Goal: Task Accomplishment & Management: Manage account settings

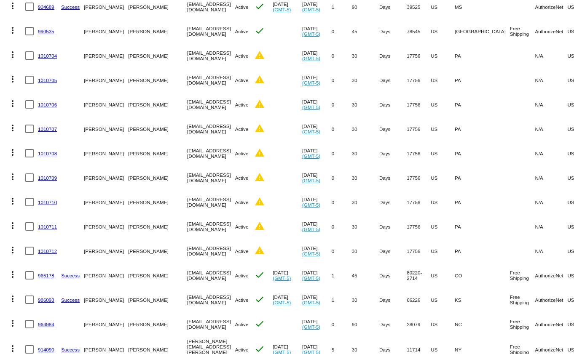
scroll to position [234, 0]
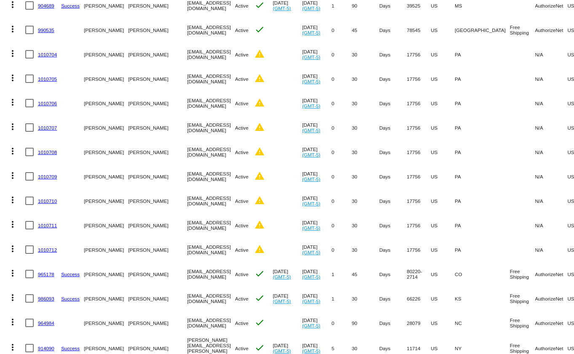
click at [29, 56] on div at bounding box center [29, 54] width 8 height 8
click at [29, 59] on input "checkbox" at bounding box center [29, 59] width 0 height 0
checkbox input "true"
click at [28, 81] on div at bounding box center [29, 79] width 8 height 8
click at [29, 83] on input "checkbox" at bounding box center [29, 83] width 0 height 0
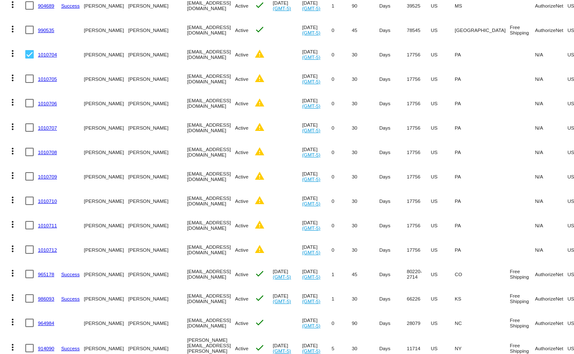
checkbox input "true"
click at [27, 103] on div at bounding box center [29, 103] width 8 height 8
click at [29, 107] on input "checkbox" at bounding box center [29, 107] width 0 height 0
checkbox input "true"
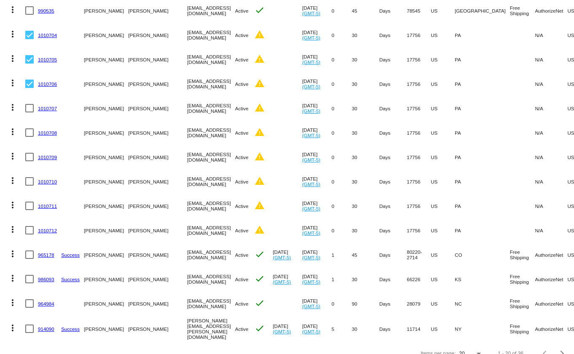
scroll to position [270, 0]
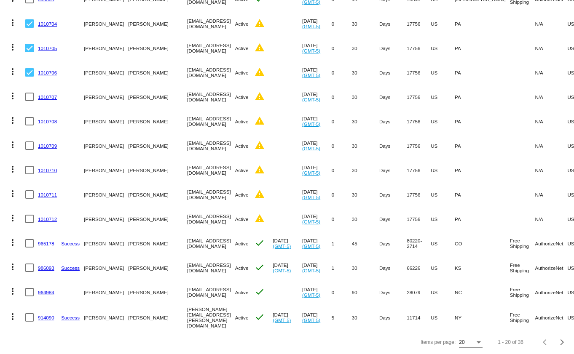
click at [30, 93] on div at bounding box center [29, 97] width 8 height 8
click at [29, 101] on input "checkbox" at bounding box center [29, 101] width 0 height 0
checkbox input "true"
click at [28, 117] on div at bounding box center [29, 121] width 8 height 8
click at [29, 126] on input "checkbox" at bounding box center [29, 126] width 0 height 0
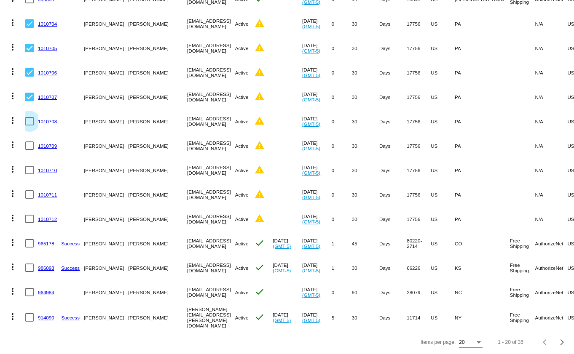
checkbox input "true"
click at [29, 142] on div at bounding box center [29, 146] width 8 height 8
click at [29, 150] on input "checkbox" at bounding box center [29, 150] width 0 height 0
checkbox input "true"
click at [30, 166] on div at bounding box center [29, 170] width 8 height 8
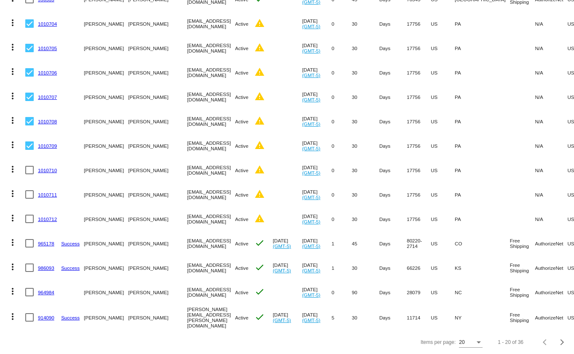
click at [29, 174] on input "checkbox" at bounding box center [29, 174] width 0 height 0
checkbox input "true"
click at [29, 190] on div at bounding box center [29, 194] width 8 height 8
click at [29, 199] on input "checkbox" at bounding box center [29, 199] width 0 height 0
checkbox input "true"
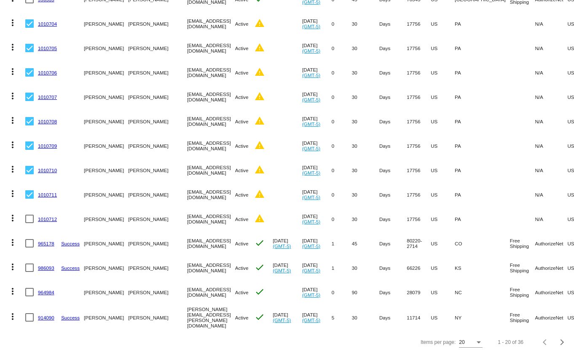
click at [32, 215] on div at bounding box center [29, 219] width 8 height 8
click at [29, 223] on input "checkbox" at bounding box center [29, 223] width 0 height 0
checkbox input "true"
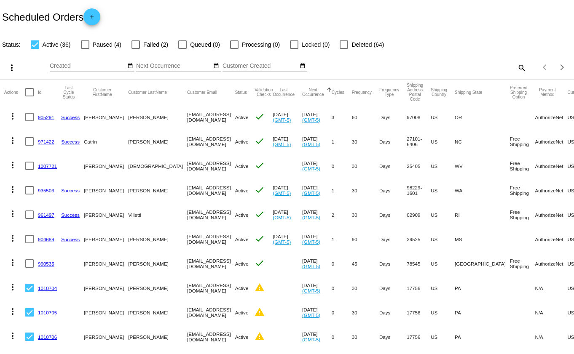
scroll to position [187, 0]
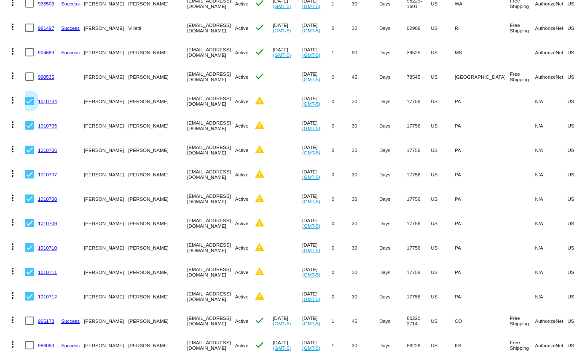
click at [28, 102] on div at bounding box center [29, 101] width 8 height 8
click at [29, 105] on input "checkbox" at bounding box center [29, 105] width 0 height 0
checkbox input "false"
click at [27, 125] on div at bounding box center [29, 125] width 8 height 8
click at [29, 130] on input "checkbox" at bounding box center [29, 130] width 0 height 0
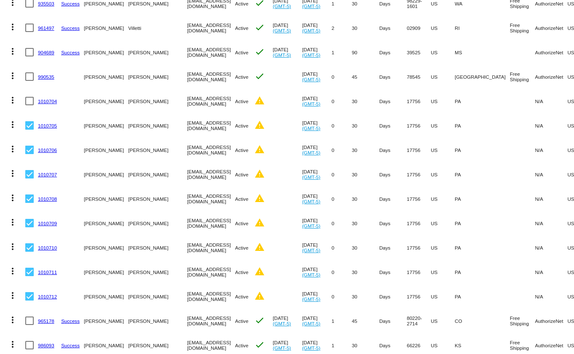
checkbox input "false"
click at [27, 149] on div at bounding box center [29, 150] width 8 height 8
click at [29, 154] on input "checkbox" at bounding box center [29, 154] width 0 height 0
checkbox input "false"
click at [27, 172] on div at bounding box center [29, 174] width 8 height 8
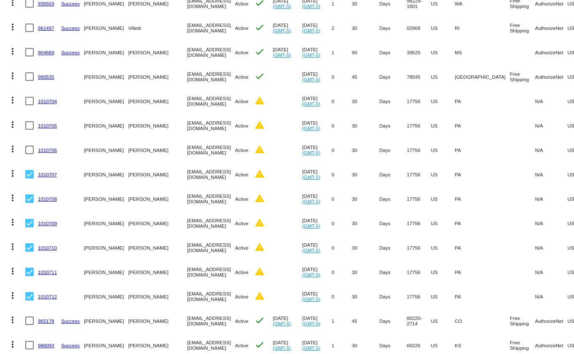
click at [29, 179] on input "checkbox" at bounding box center [29, 179] width 0 height 0
checkbox input "false"
click at [30, 195] on div at bounding box center [29, 199] width 8 height 8
click at [29, 203] on input "checkbox" at bounding box center [29, 203] width 0 height 0
checkbox input "false"
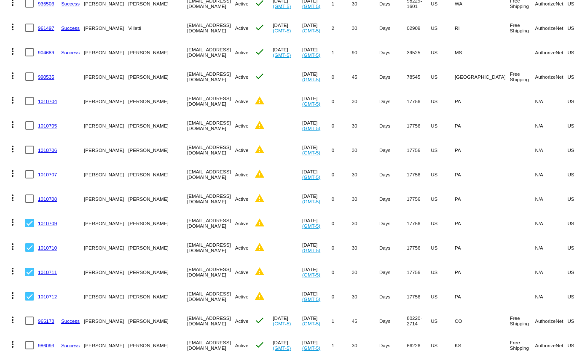
scroll to position [270, 0]
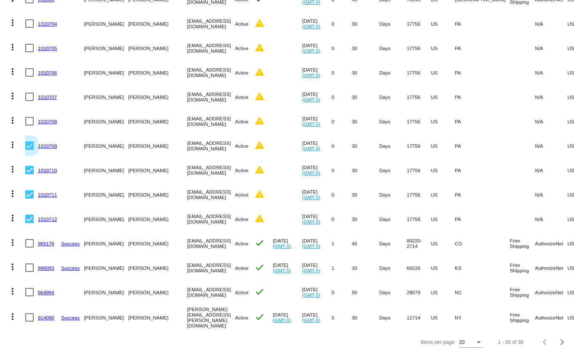
click at [28, 142] on div at bounding box center [29, 146] width 8 height 8
click at [29, 150] on input "checkbox" at bounding box center [29, 150] width 0 height 0
checkbox input "false"
click at [28, 166] on div at bounding box center [29, 170] width 8 height 8
click at [29, 174] on input "checkbox" at bounding box center [29, 174] width 0 height 0
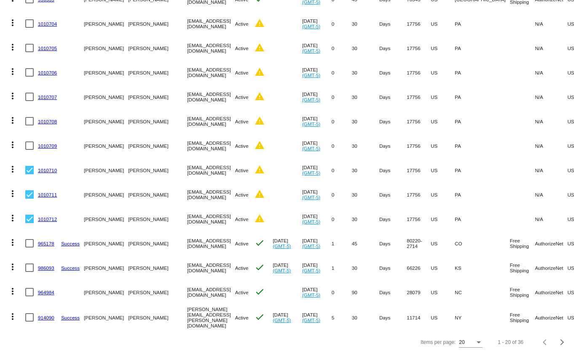
checkbox input "false"
drag, startPoint x: 27, startPoint y: 187, endPoint x: 31, endPoint y: 190, distance: 5.3
click at [27, 190] on div at bounding box center [29, 194] width 8 height 8
click at [29, 199] on input "checkbox" at bounding box center [29, 199] width 0 height 0
checkbox input "false"
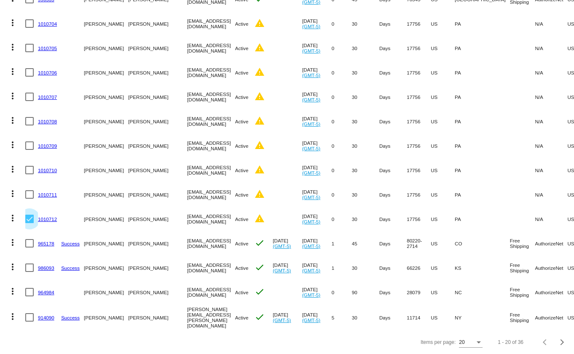
click at [27, 215] on div at bounding box center [29, 219] width 8 height 8
click at [29, 223] on input "checkbox" at bounding box center [29, 223] width 0 height 0
checkbox input "false"
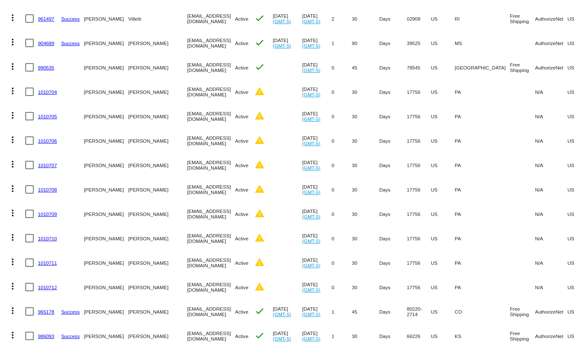
scroll to position [224, 0]
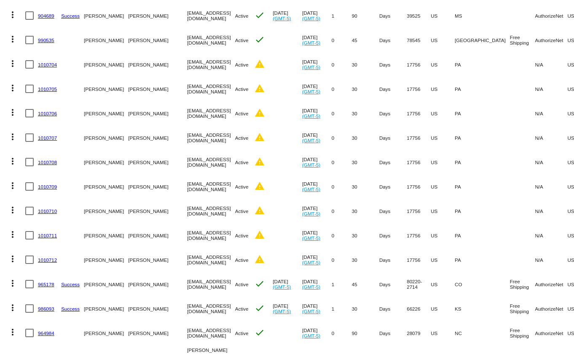
click at [10, 64] on mat-icon "more_vert" at bounding box center [13, 64] width 10 height 10
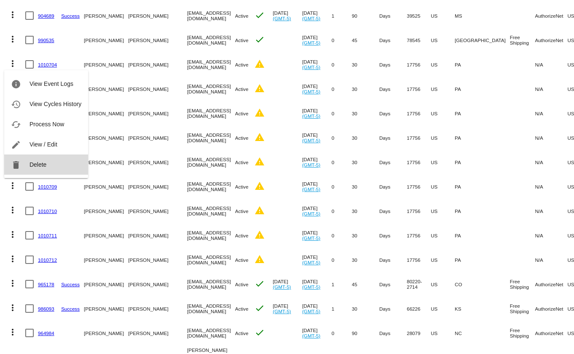
click at [37, 166] on span "Delete" at bounding box center [37, 164] width 17 height 7
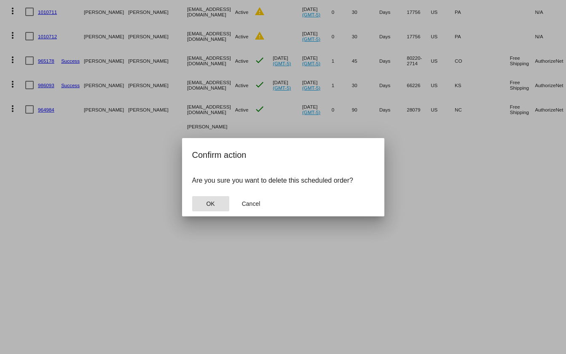
click at [217, 203] on button "OK" at bounding box center [210, 203] width 37 height 15
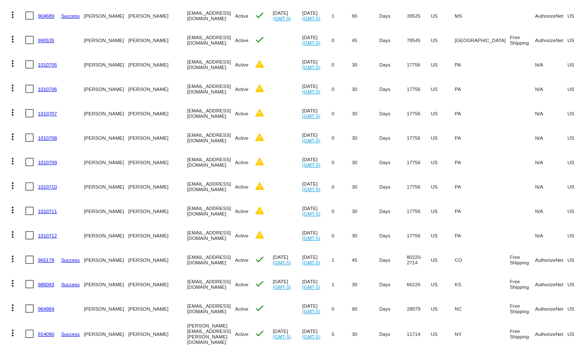
click at [11, 64] on mat-icon "more_vert" at bounding box center [13, 64] width 10 height 10
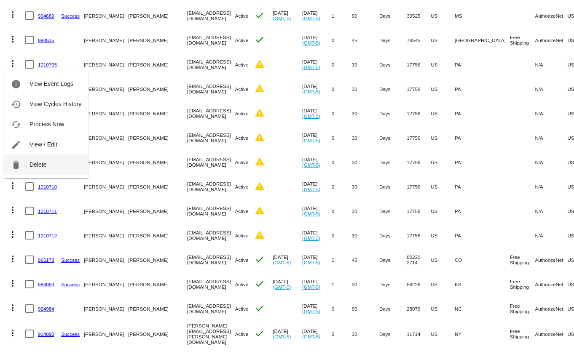
click at [29, 163] on span "Delete" at bounding box center [37, 164] width 17 height 7
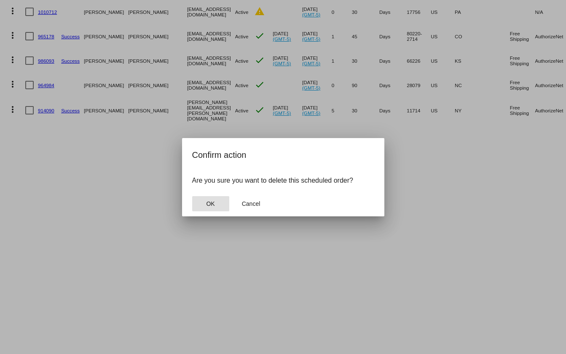
click at [214, 203] on span "OK" at bounding box center [210, 204] width 8 height 7
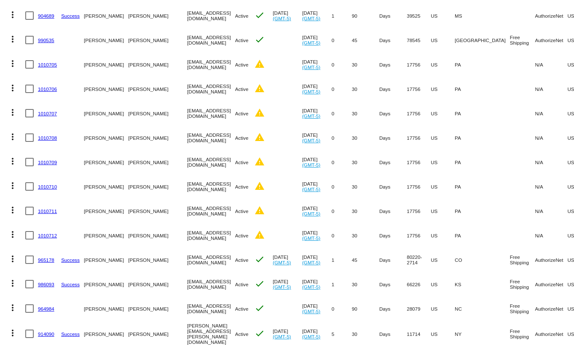
scroll to position [222, 0]
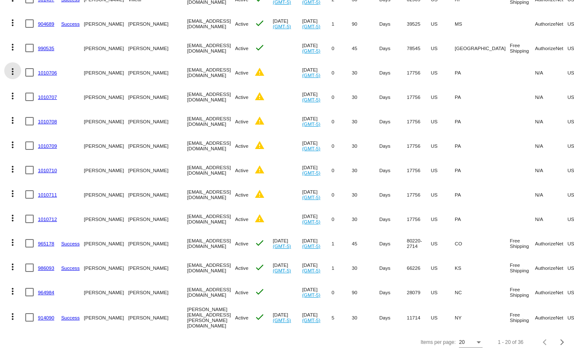
click at [13, 67] on mat-icon "more_vert" at bounding box center [13, 72] width 10 height 10
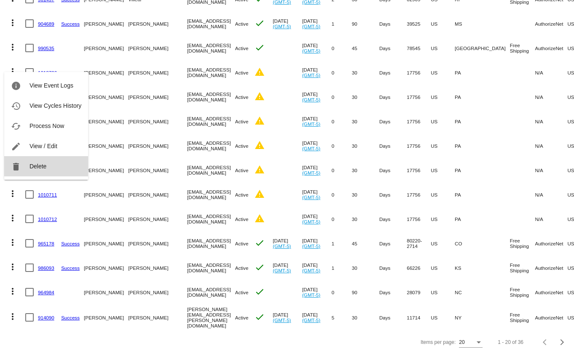
click at [34, 168] on span "Delete" at bounding box center [37, 166] width 17 height 7
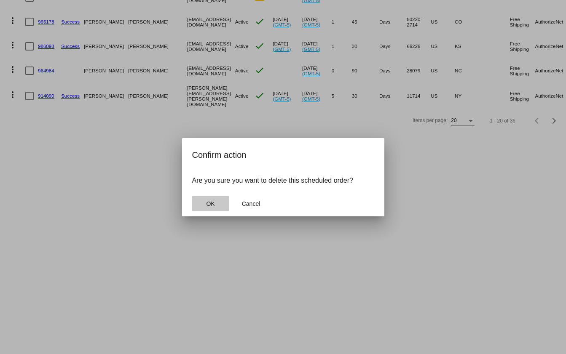
click at [209, 201] on span "OK" at bounding box center [210, 204] width 8 height 7
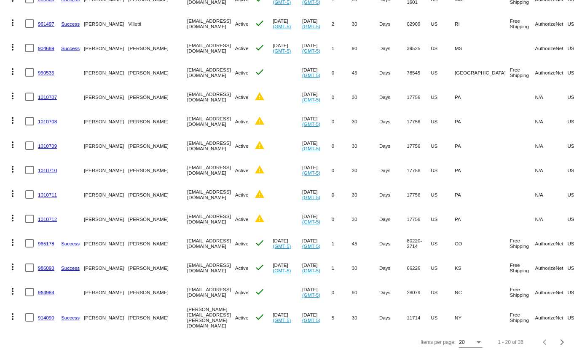
scroll to position [197, 0]
click at [10, 91] on mat-icon "more_vert" at bounding box center [13, 96] width 10 height 10
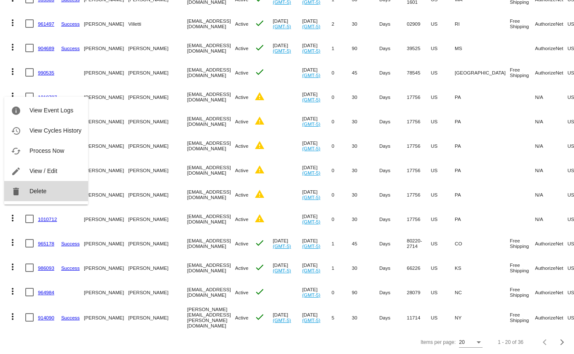
click at [37, 188] on span "Delete" at bounding box center [37, 191] width 17 height 7
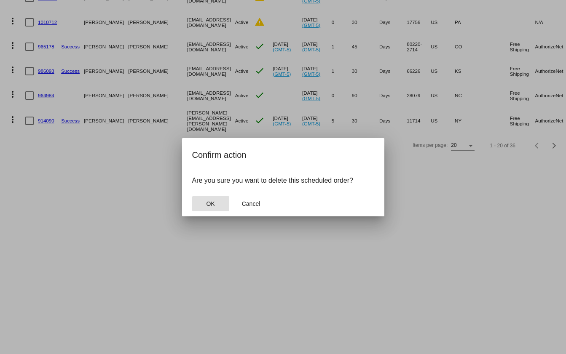
click at [213, 201] on span "OK" at bounding box center [210, 204] width 8 height 7
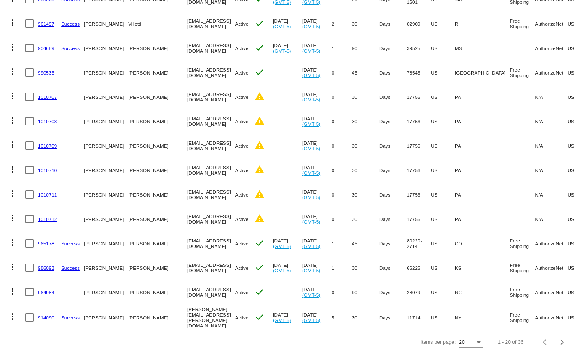
scroll to position [173, 0]
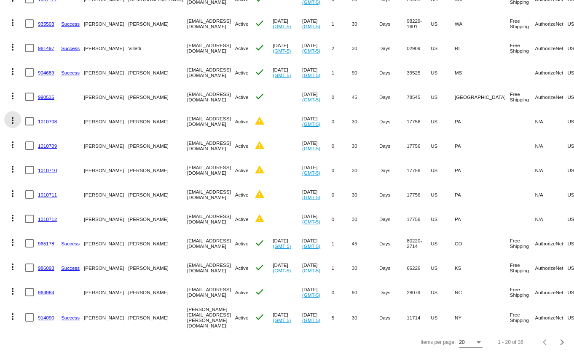
click at [13, 115] on mat-icon "more_vert" at bounding box center [13, 120] width 10 height 10
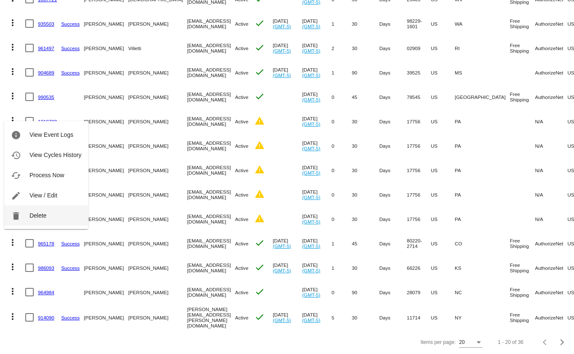
click at [37, 212] on span "Delete" at bounding box center [37, 215] width 17 height 7
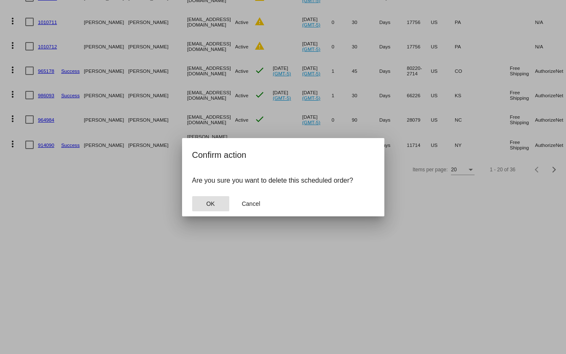
click at [209, 201] on span "OK" at bounding box center [210, 204] width 8 height 7
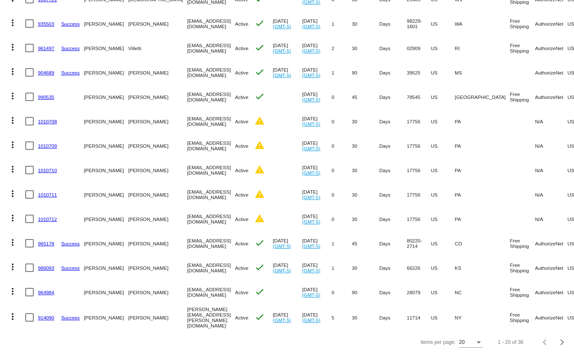
scroll to position [148, 0]
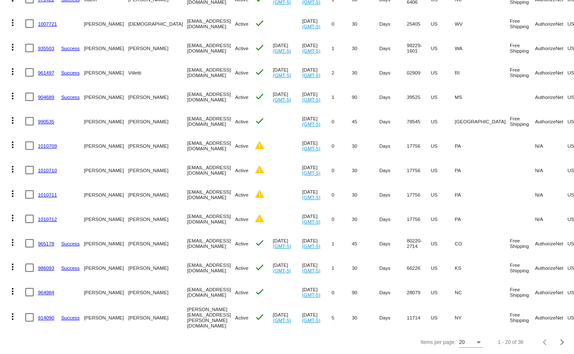
click at [11, 140] on mat-icon "more_vert" at bounding box center [13, 145] width 10 height 10
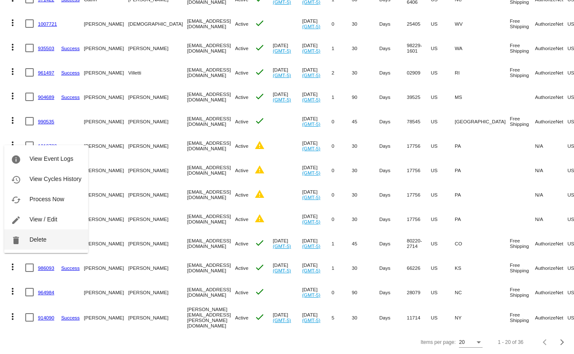
click at [30, 237] on span "Delete" at bounding box center [37, 239] width 17 height 7
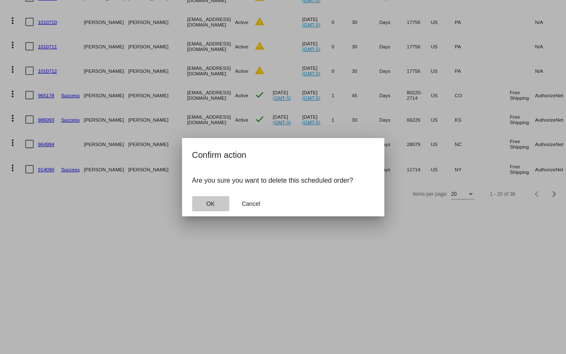
click at [214, 204] on span "OK" at bounding box center [210, 204] width 8 height 7
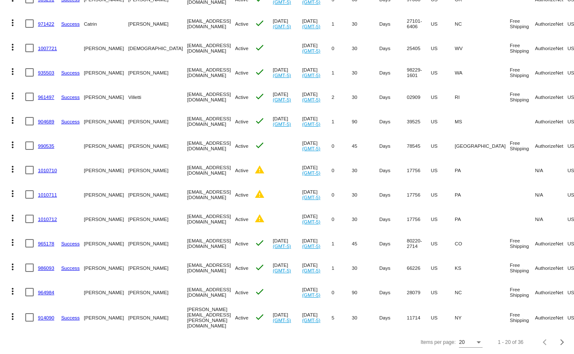
scroll to position [124, 0]
click at [11, 164] on mat-icon "more_vert" at bounding box center [13, 169] width 10 height 10
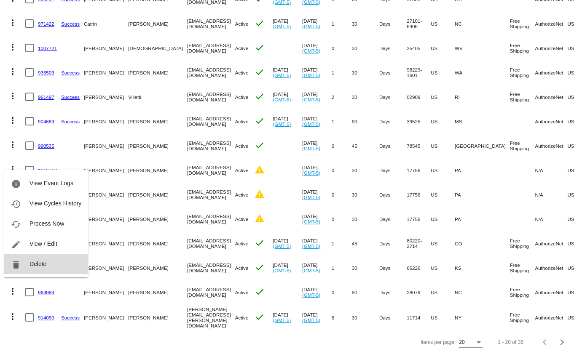
click at [37, 262] on span "Delete" at bounding box center [37, 264] width 17 height 7
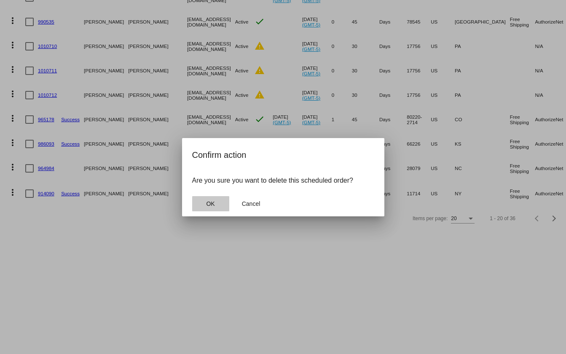
click at [211, 204] on span "OK" at bounding box center [210, 204] width 8 height 7
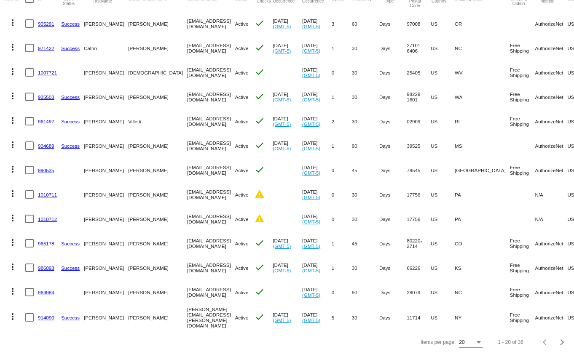
scroll to position [99, 0]
click at [15, 190] on mat-icon "more_vert" at bounding box center [13, 194] width 10 height 10
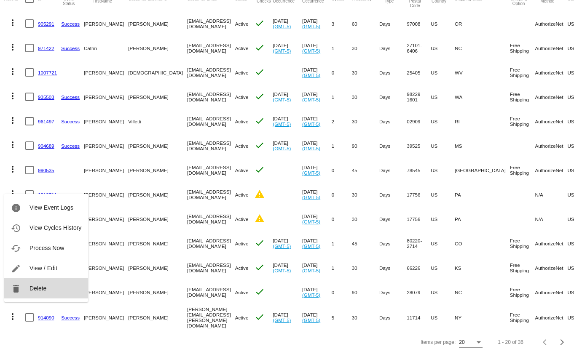
click at [32, 287] on span "Delete" at bounding box center [37, 288] width 17 height 7
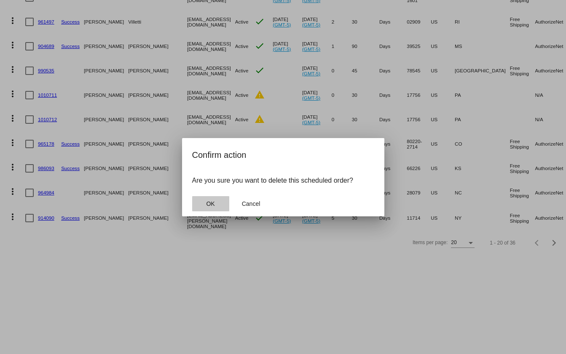
click at [211, 201] on span "OK" at bounding box center [210, 204] width 8 height 7
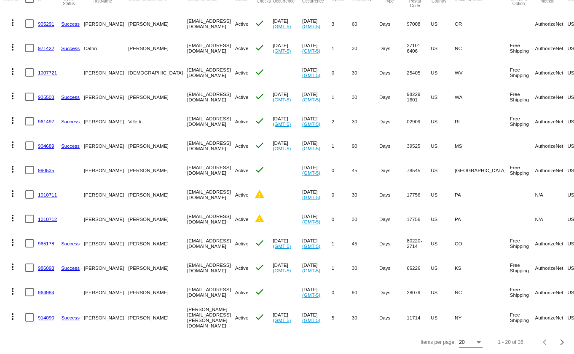
scroll to position [75, 0]
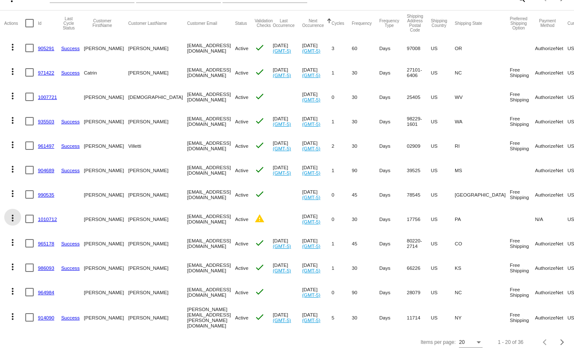
click at [10, 213] on mat-icon "more_vert" at bounding box center [13, 218] width 10 height 10
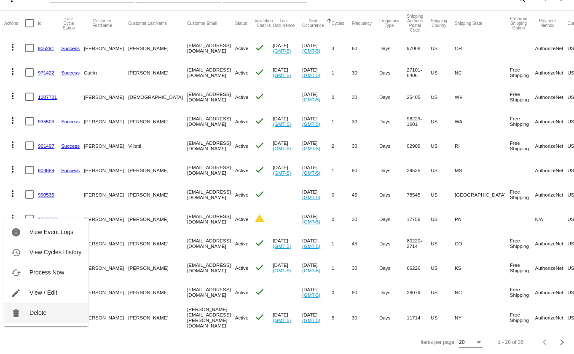
click at [35, 313] on span "Delete" at bounding box center [37, 313] width 17 height 7
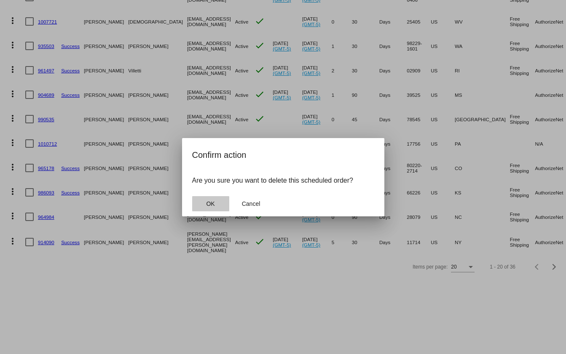
click at [205, 205] on button "OK" at bounding box center [210, 203] width 37 height 15
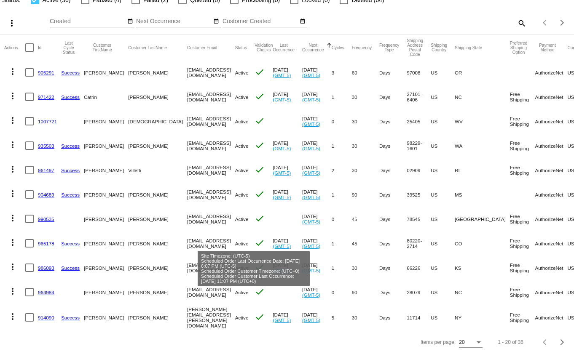
scroll to position [51, 0]
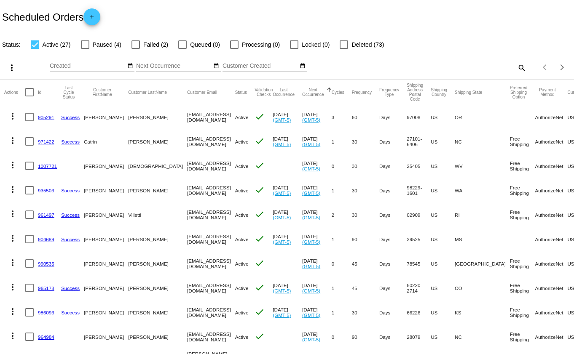
click at [157, 45] on span "Failed (2)" at bounding box center [155, 45] width 25 height 10
click at [136, 49] on input "Failed (2)" at bounding box center [135, 49] width 0 height 0
checkbox input "true"
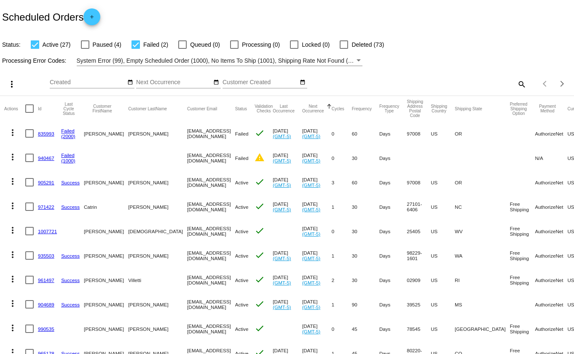
click at [35, 46] on div at bounding box center [35, 44] width 8 height 8
click at [35, 49] on input "Active (27)" at bounding box center [35, 49] width 0 height 0
checkbox input "false"
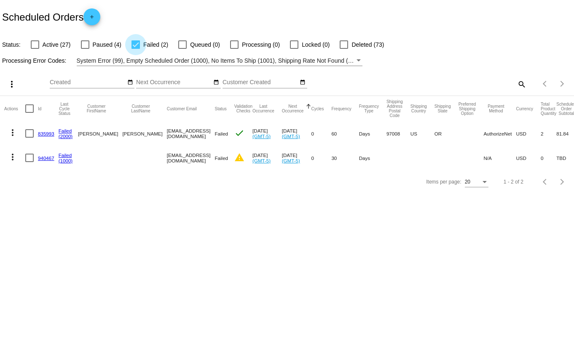
drag, startPoint x: 139, startPoint y: 44, endPoint x: 103, endPoint y: 45, distance: 36.2
click at [138, 44] on div at bounding box center [135, 44] width 8 height 8
click at [136, 49] on input "Failed (2)" at bounding box center [135, 49] width 0 height 0
checkbox input "false"
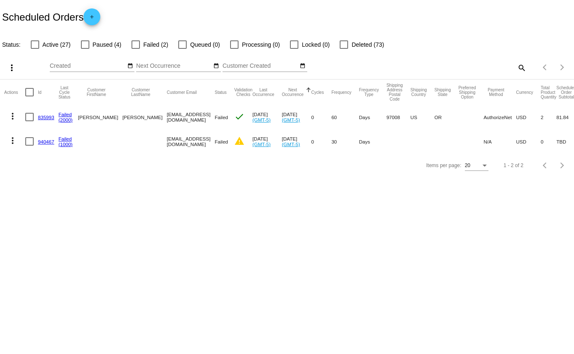
click at [35, 43] on div at bounding box center [35, 44] width 8 height 8
click at [35, 49] on input "Active (27)" at bounding box center [35, 49] width 0 height 0
checkbox input "true"
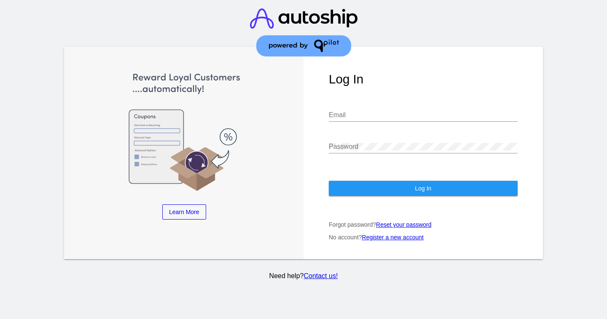
type input "[EMAIL_ADDRESS][DOMAIN_NAME]"
click at [374, 189] on button "Log In" at bounding box center [423, 188] width 189 height 15
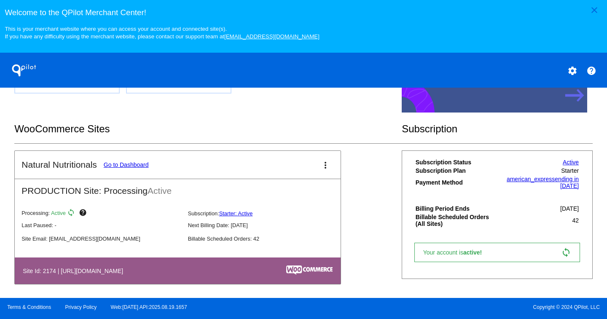
scroll to position [248, 0]
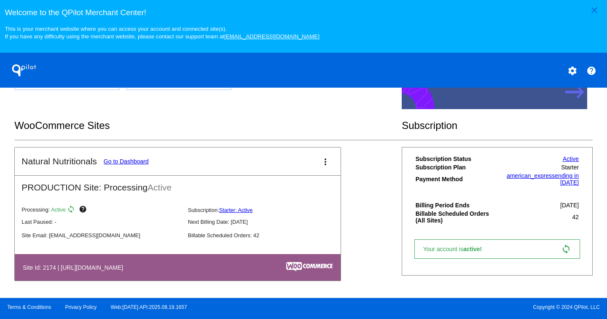
click at [125, 159] on link "Go to Dashboard" at bounding box center [126, 161] width 45 height 7
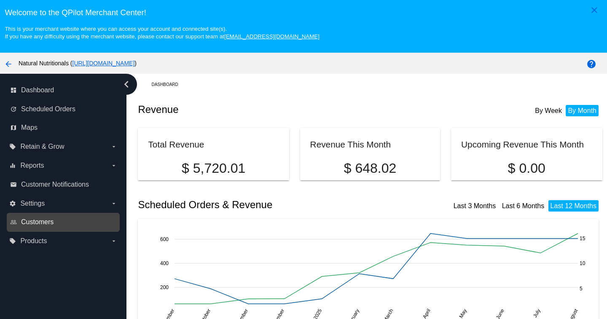
click at [48, 225] on span "Customers" at bounding box center [37, 222] width 32 height 8
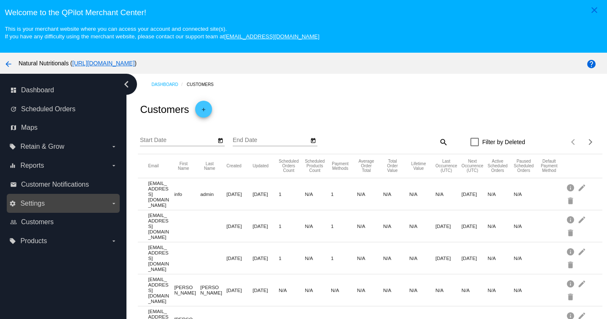
click at [40, 204] on span "Settings" at bounding box center [32, 204] width 24 height 8
click at [0, 0] on input "settings Settings arrow_drop_down" at bounding box center [0, 0] width 0 height 0
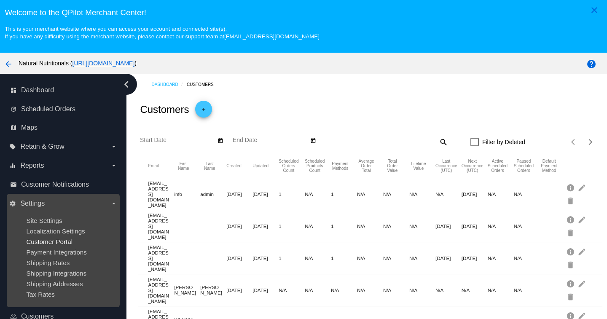
click at [48, 240] on span "Customer Portal" at bounding box center [49, 241] width 46 height 7
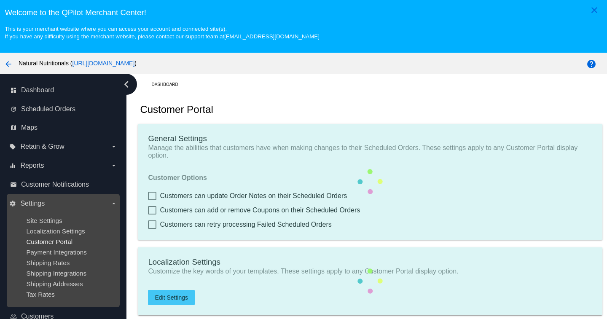
checkbox input "true"
type input "Create a Subscription"
type input "[URL][DOMAIN_NAME]"
type input "1"
type input "20"
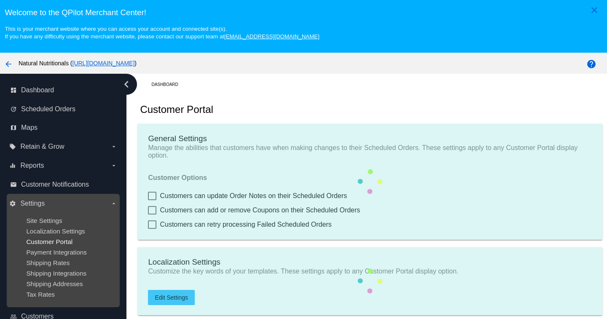
type input "500"
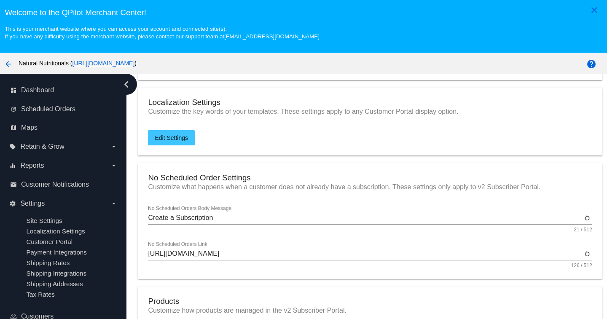
scroll to position [169, 0]
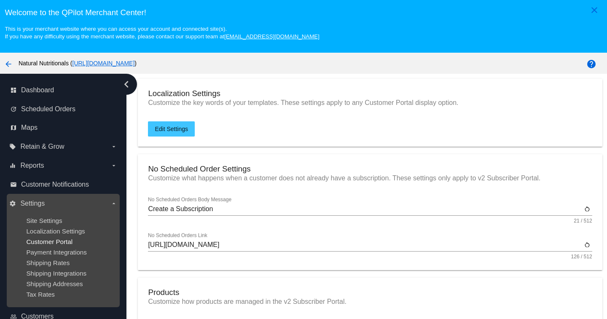
click at [59, 242] on span "Customer Portal" at bounding box center [49, 241] width 46 height 7
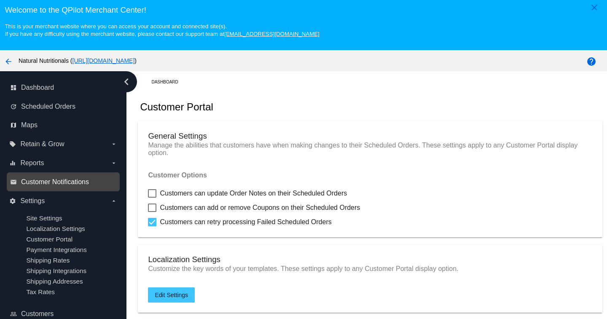
scroll to position [0, 0]
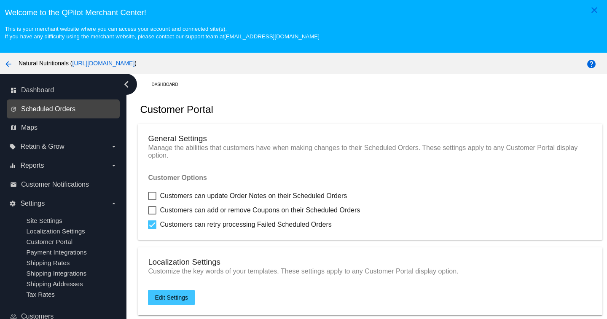
click at [64, 112] on span "Scheduled Orders" at bounding box center [48, 109] width 54 height 8
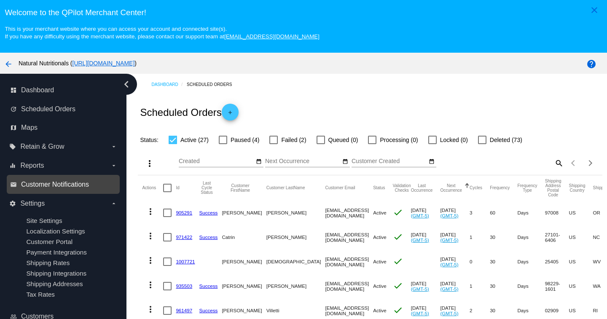
click at [51, 187] on span "Customer Notifications" at bounding box center [55, 185] width 68 height 8
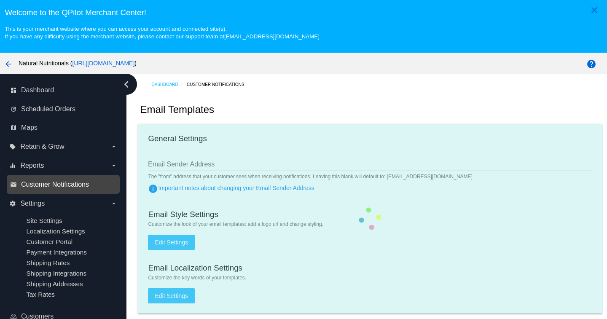
type input "[EMAIL_ADDRESS][DOMAIN_NAME]"
type input "1"
checkbox input "true"
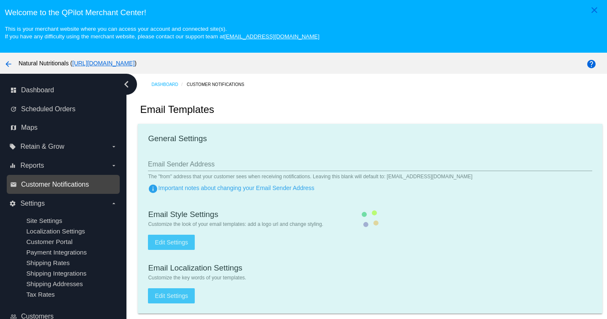
checkbox input "true"
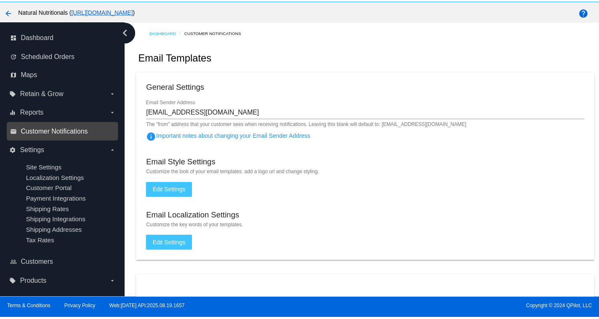
scroll to position [53, 0]
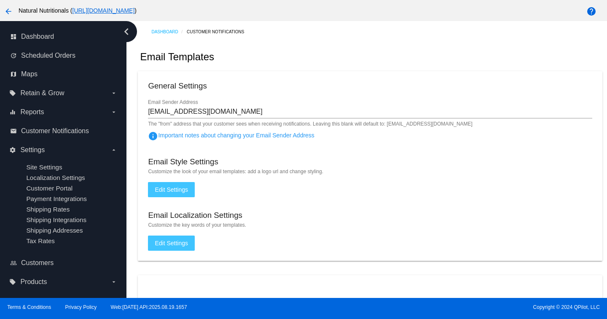
click at [169, 189] on span "Edit Settings" at bounding box center [171, 189] width 33 height 7
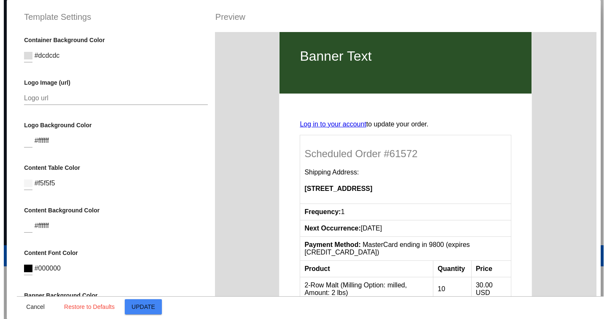
scroll to position [0, 0]
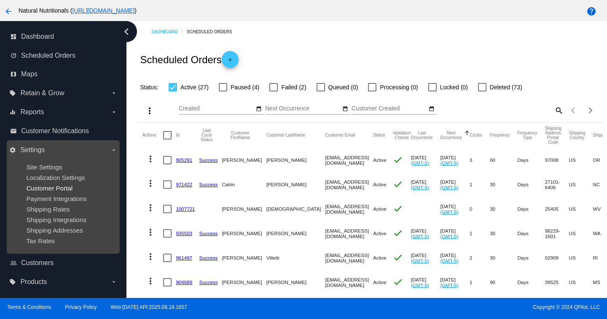
click at [67, 189] on span "Customer Portal" at bounding box center [49, 188] width 46 height 7
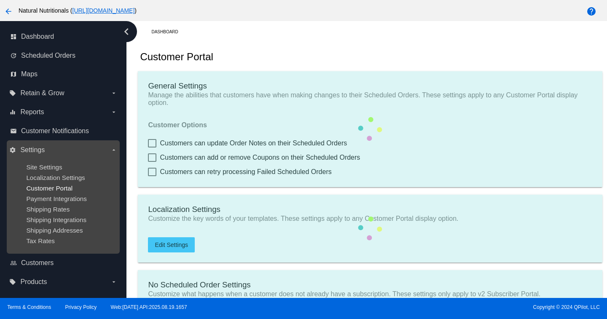
checkbox input "true"
type input "Create a Subscription"
type input "[URL][DOMAIN_NAME]"
type input "1"
type input "20"
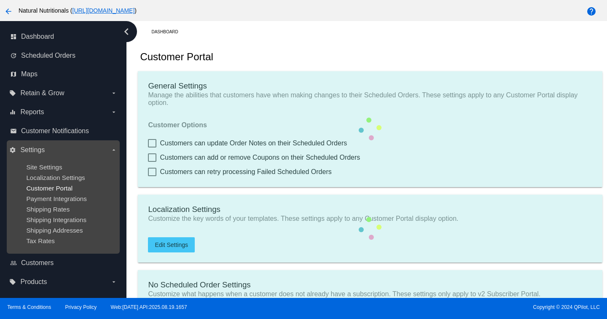
type input "500"
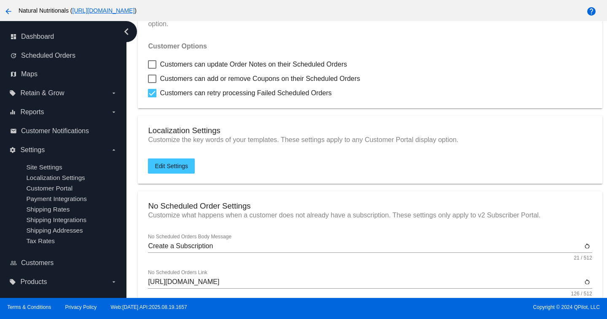
scroll to position [84, 0]
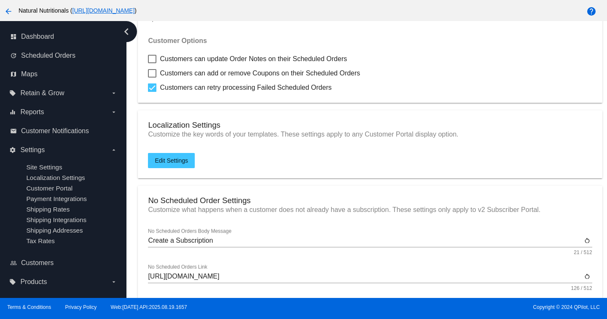
click at [184, 162] on span "Edit Settings" at bounding box center [171, 160] width 33 height 7
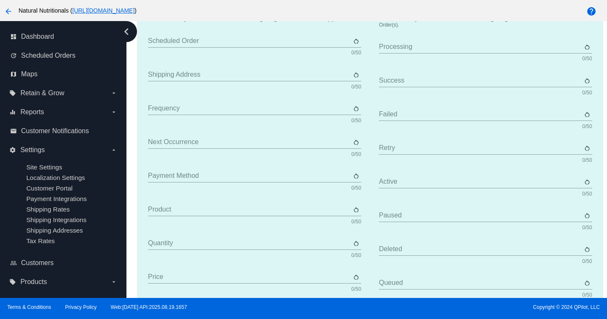
type input "Scheduled Order"
type input "Shipping Address"
type input "Frequency"
type input "Next Occurrence"
type input "Payment Method"
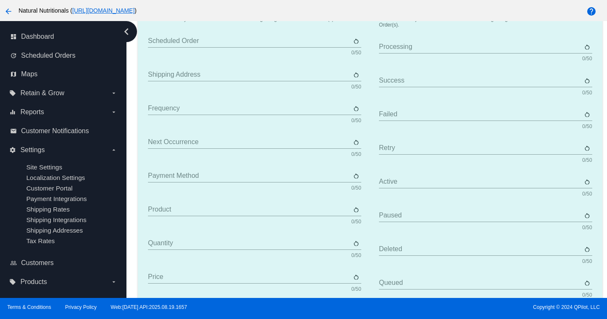
type input "Product"
type input "Quantity"
type input "Price"
type input "Out of stock"
type input "Subtotal"
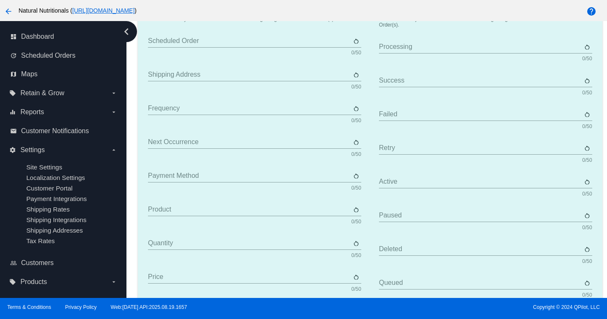
type input "Shipping"
type input "Tax"
type input "TBD"
type input "Total"
type input "No Payment Method"
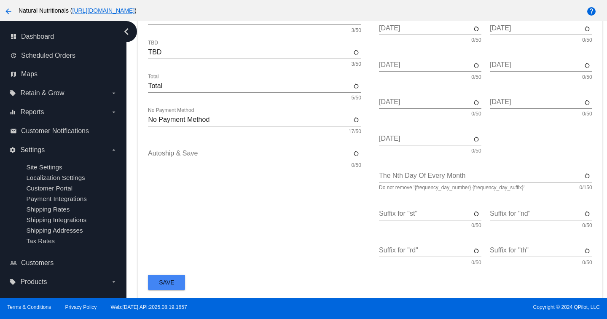
scroll to position [479, 0]
click at [125, 33] on icon "chevron_left" at bounding box center [126, 31] width 13 height 13
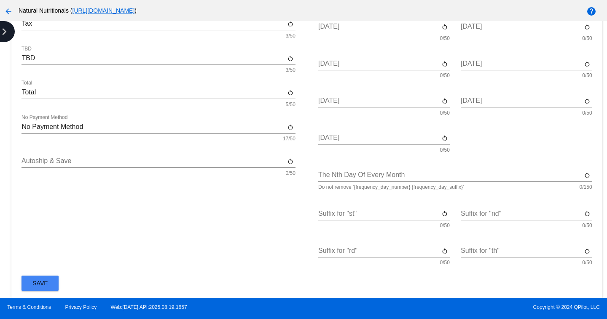
scroll to position [481, 0]
click at [4, 32] on icon "chevron_right" at bounding box center [3, 31] width 13 height 13
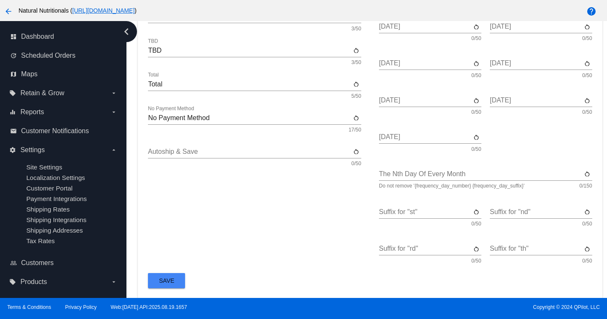
scroll to position [479, 0]
click at [7, 11] on mat-icon "arrow_back" at bounding box center [8, 11] width 10 height 10
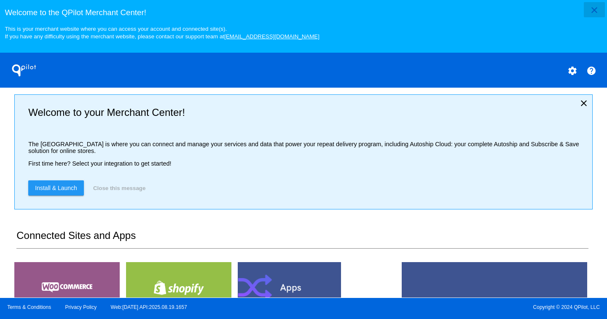
click at [594, 8] on mat-icon "close" at bounding box center [594, 10] width 10 height 10
